Goal: Navigation & Orientation: Understand site structure

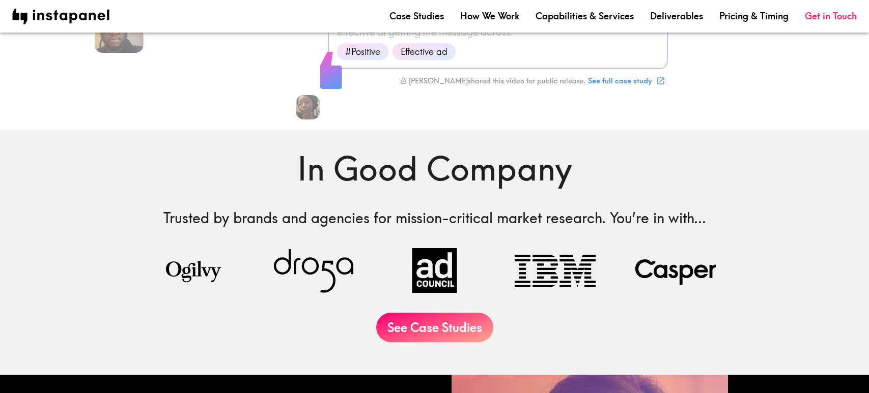
scroll to position [182, 0]
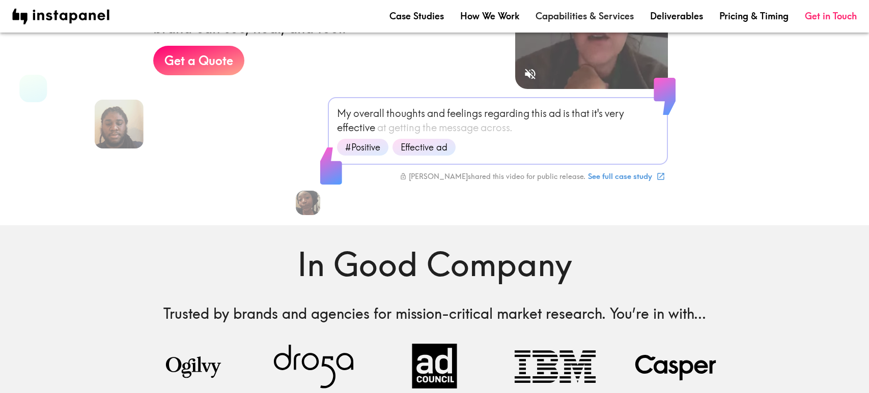
click at [573, 20] on link "Capabilities & Services" at bounding box center [584, 16] width 98 height 13
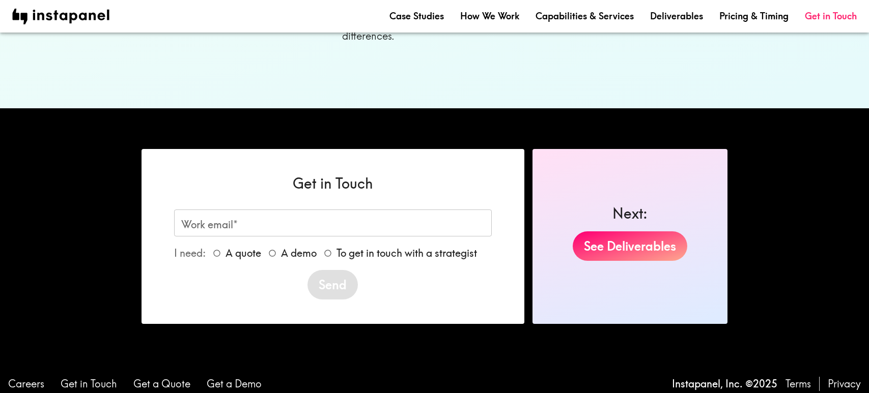
scroll to position [1293, 0]
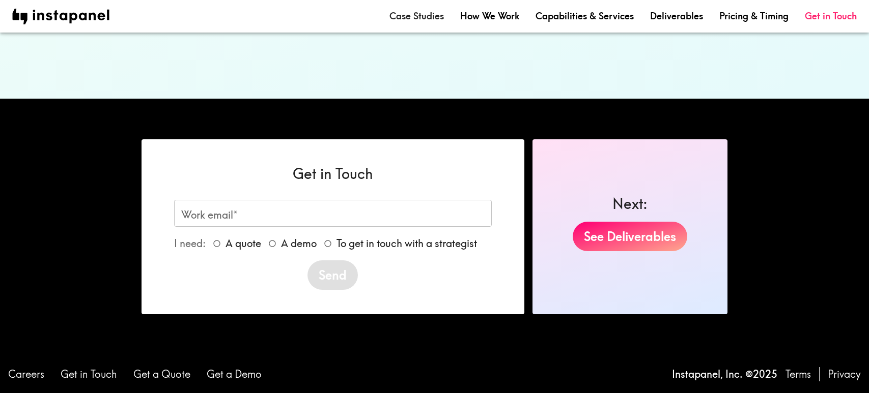
click at [437, 15] on link "Case Studies" at bounding box center [416, 16] width 54 height 13
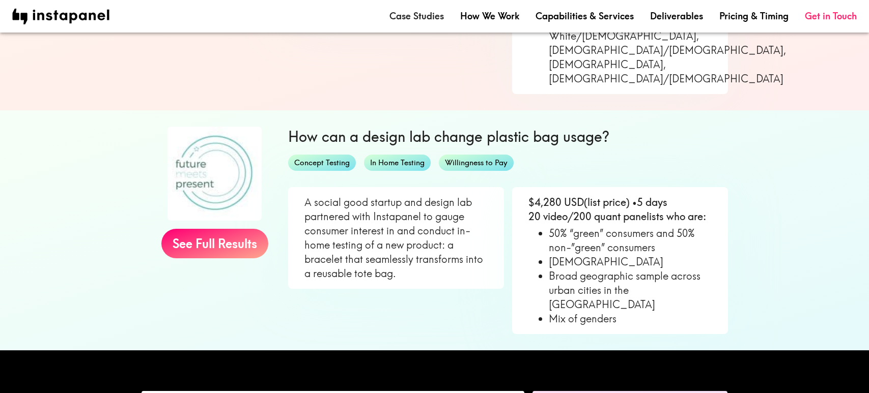
scroll to position [761, 0]
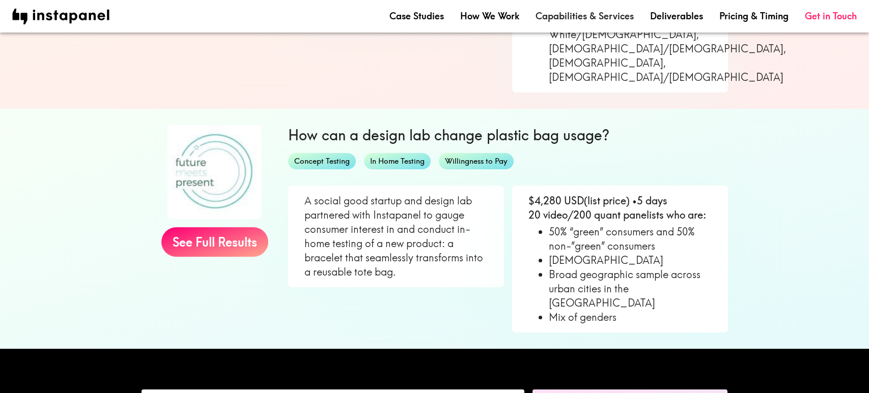
click at [575, 17] on link "Capabilities & Services" at bounding box center [584, 16] width 98 height 13
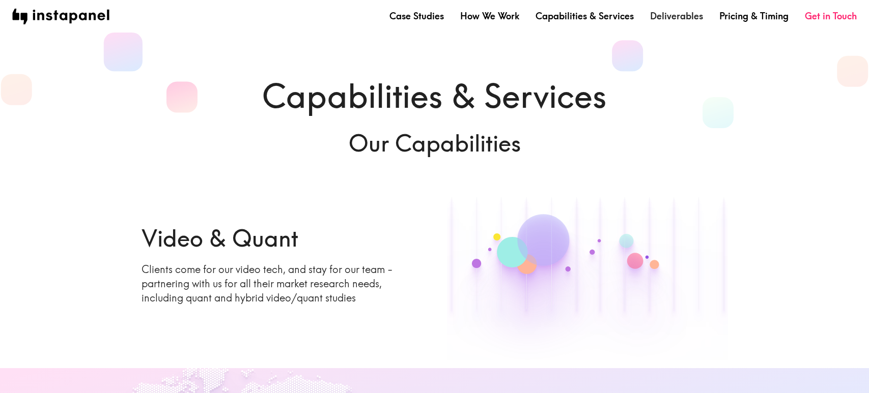
click at [669, 18] on link "Deliverables" at bounding box center [676, 16] width 53 height 13
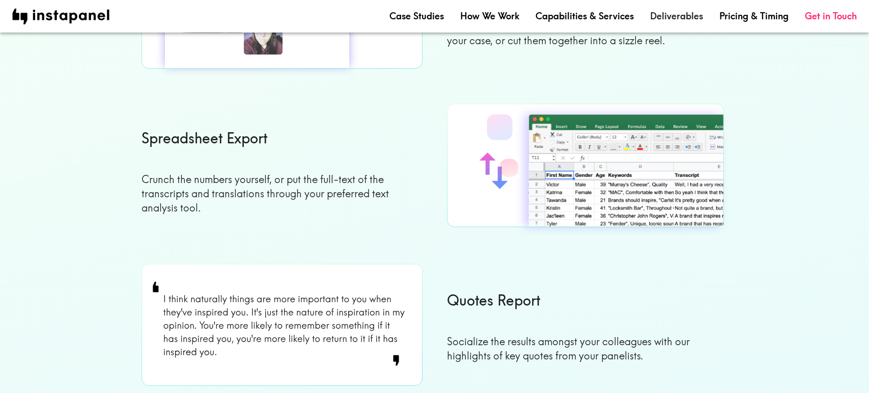
scroll to position [483, 0]
